Goal: Information Seeking & Learning: Find specific page/section

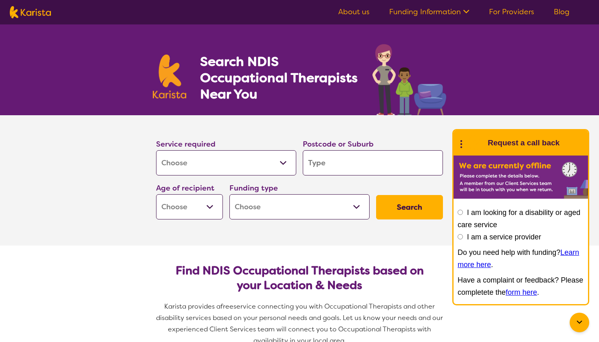
select select "[MEDICAL_DATA]"
click at [348, 158] on input "search" at bounding box center [373, 162] width 140 height 25
type input "6"
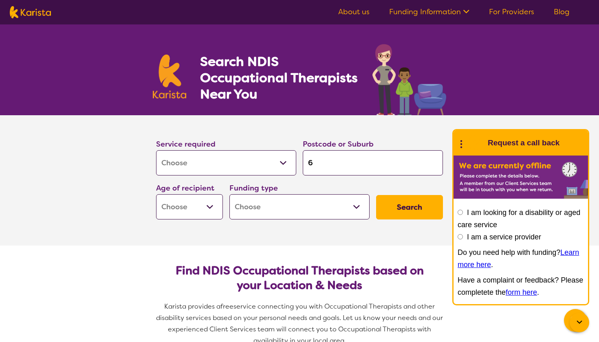
type input "61"
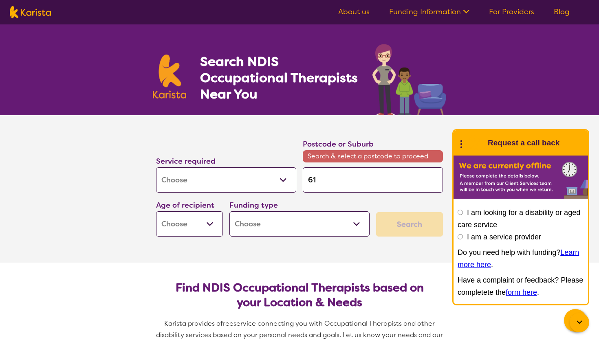
type input "616"
type input "6166"
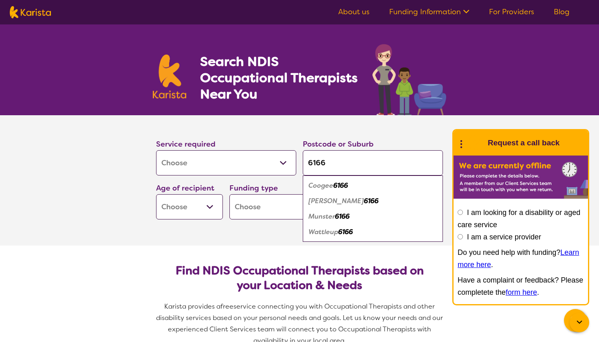
type input "6166"
click at [337, 186] on em "6166" at bounding box center [340, 185] width 15 height 9
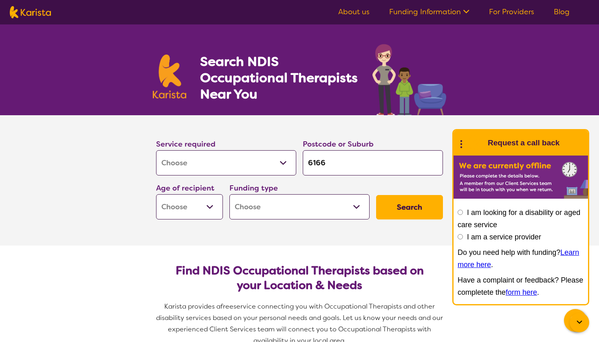
select select "i-don-t-know"
select select "EC"
click at [414, 210] on button "Search" at bounding box center [409, 207] width 67 height 24
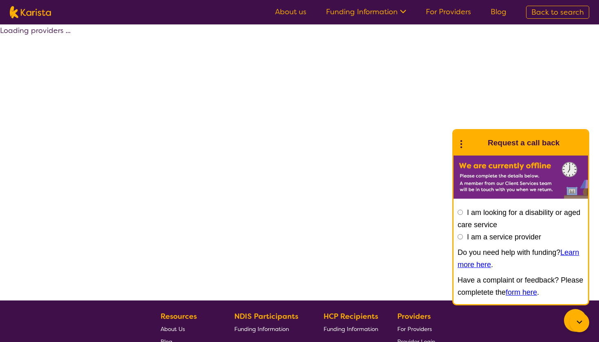
select select "[MEDICAL_DATA]"
select select "EC"
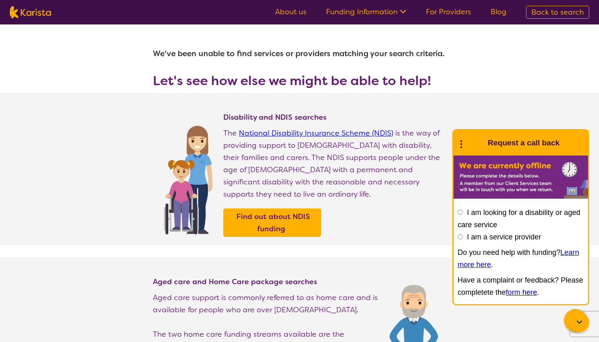
select select "[MEDICAL_DATA]"
select select "EC"
select select "i-don-t-know"
select select "[MEDICAL_DATA]"
select select "EC"
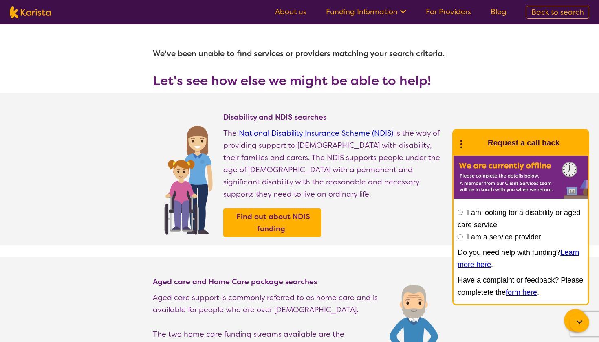
select select "i-don-t-know"
